Goal: Task Accomplishment & Management: Manage account settings

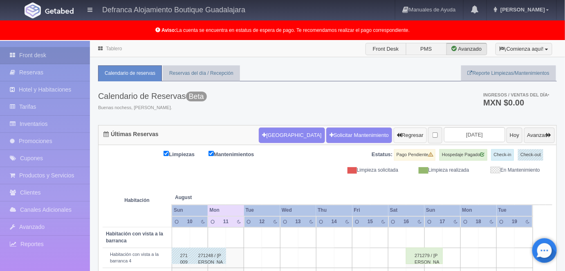
click at [394, 132] on button "Regresar" at bounding box center [410, 136] width 33 height 16
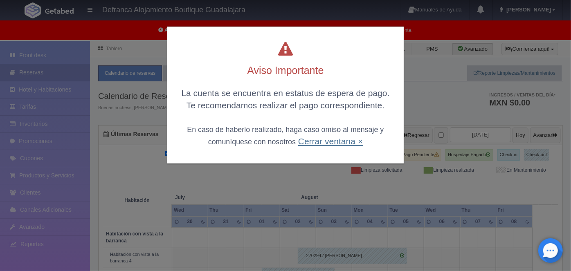
click at [337, 144] on link "Cerrar ventana ×" at bounding box center [330, 141] width 65 height 9
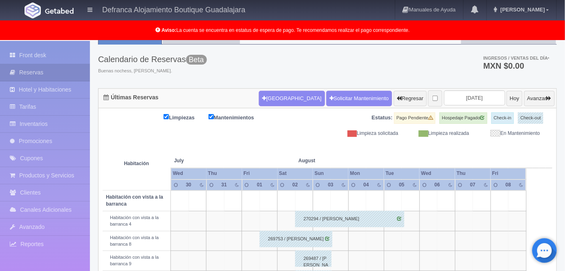
scroll to position [9, 0]
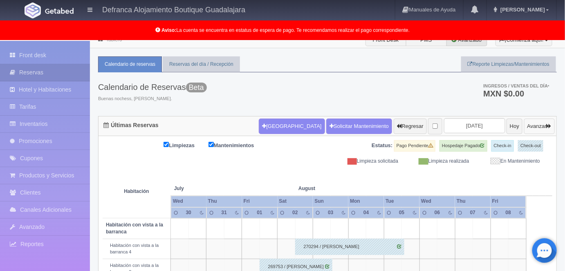
click at [527, 124] on button "Avanzar" at bounding box center [539, 127] width 31 height 16
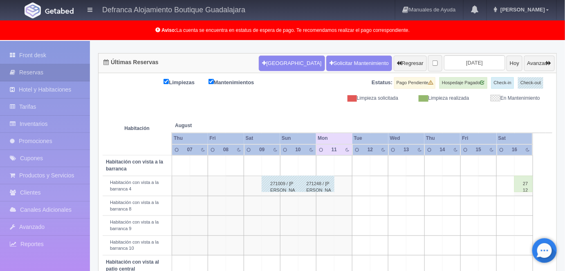
scroll to position [70, 0]
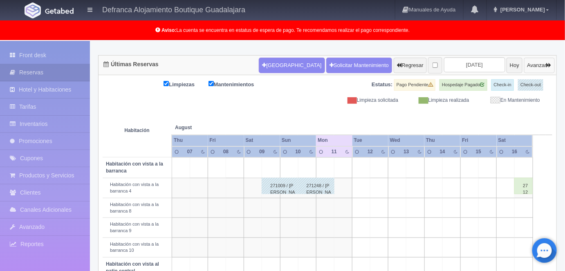
click at [530, 63] on button "Avanzar" at bounding box center [539, 66] width 31 height 16
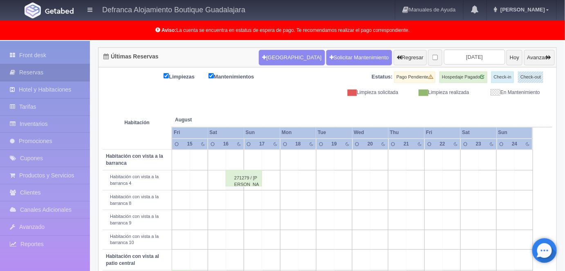
scroll to position [72, 0]
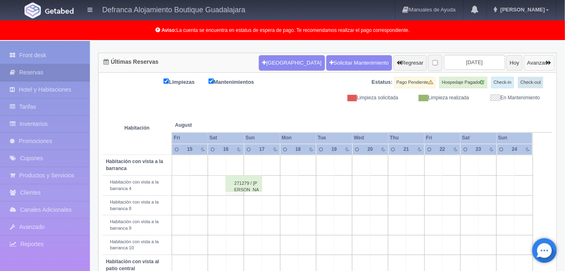
click at [545, 62] on button "Avanzar" at bounding box center [539, 63] width 31 height 16
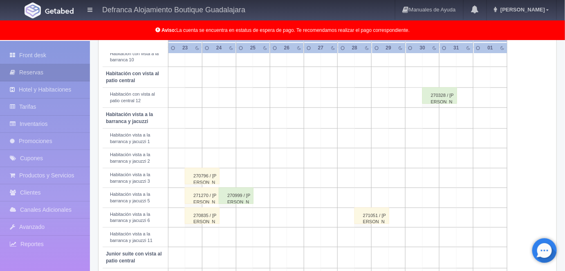
scroll to position [258, 0]
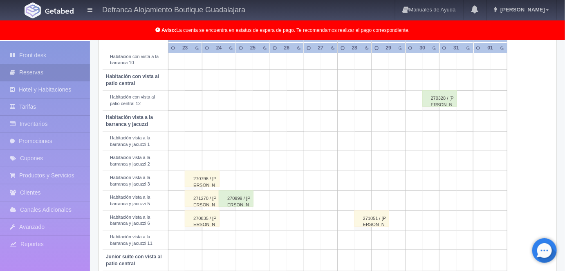
click at [465, 171] on td at bounding box center [464, 181] width 17 height 20
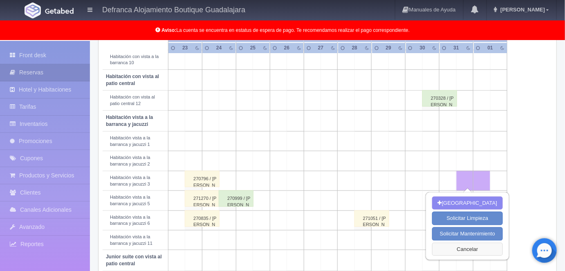
click at [465, 250] on button "Cancelar" at bounding box center [467, 249] width 71 height 13
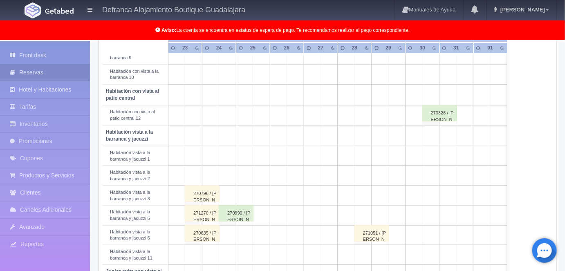
scroll to position [236, 0]
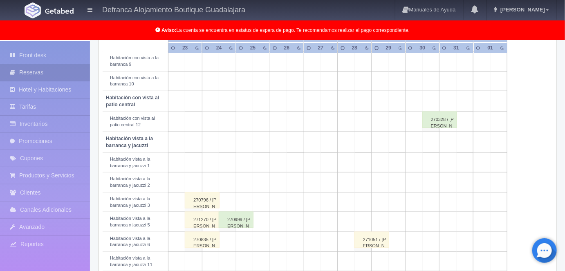
click at [513, 149] on table "Habitación August Aug September Sep Sat Sun Mon Tue Wed Thu" at bounding box center [328, 161] width 450 height 448
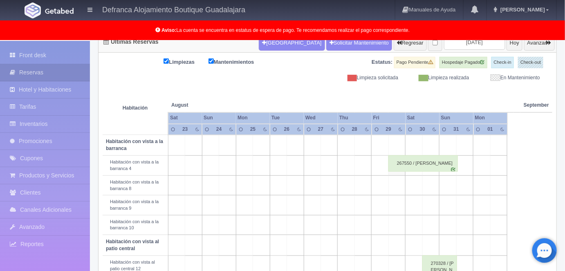
scroll to position [0, 0]
